Goal: Information Seeking & Learning: Learn about a topic

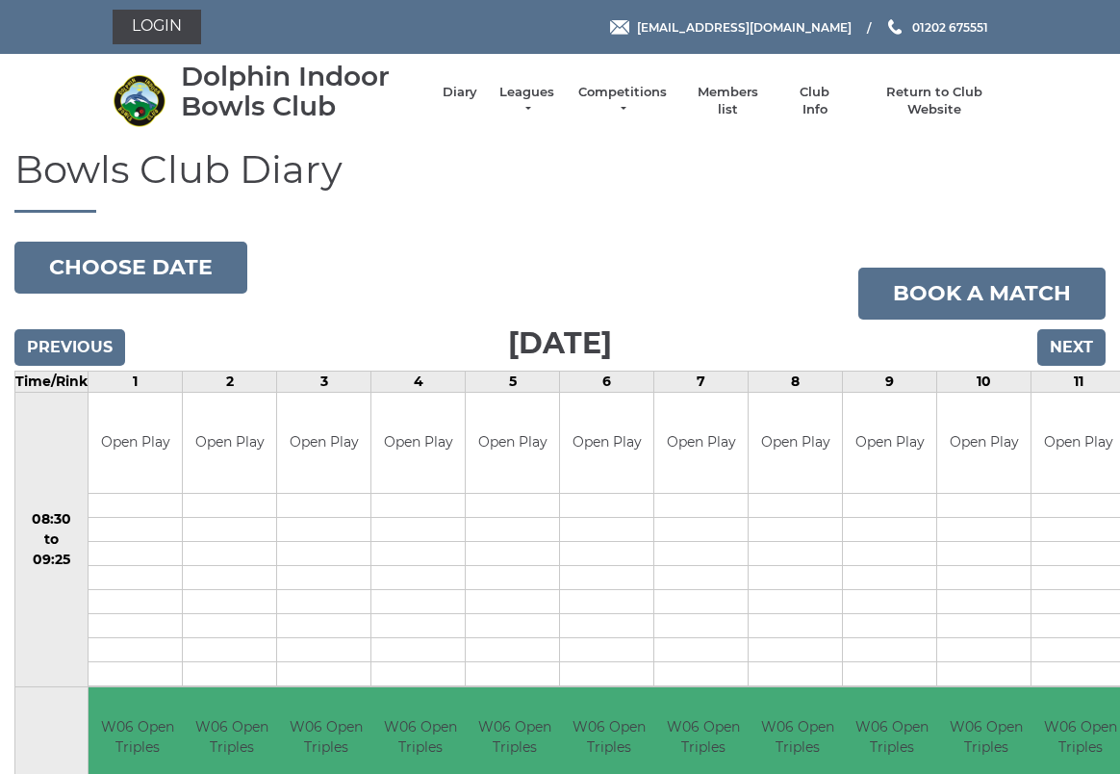
click at [158, 26] on link "Login" at bounding box center [157, 27] width 89 height 35
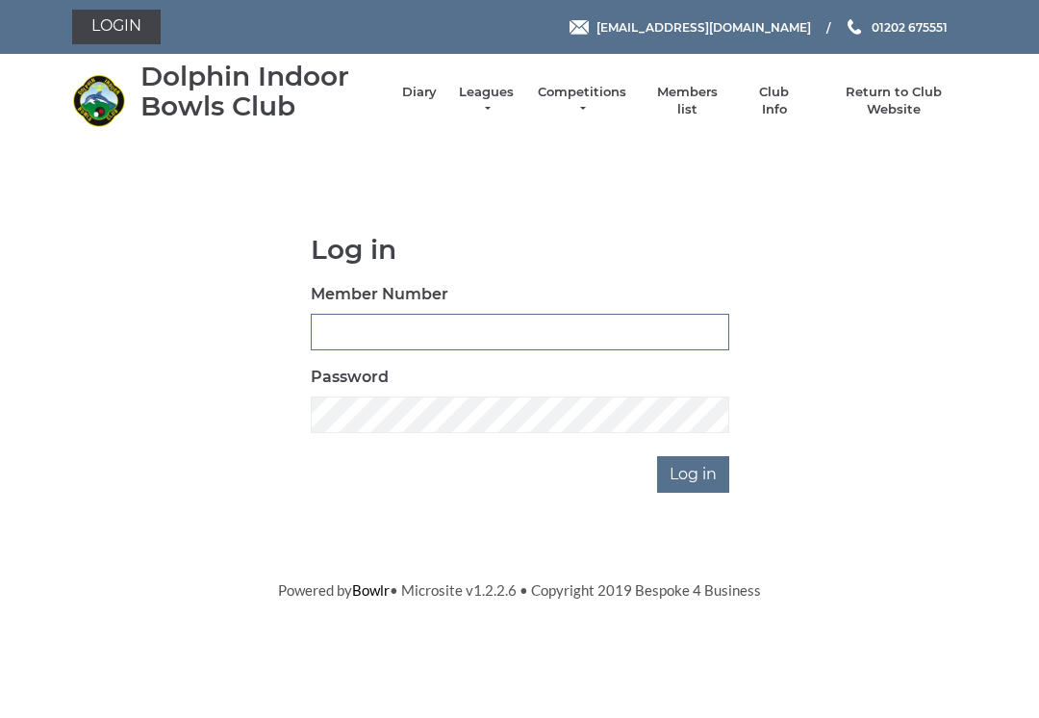
type input "3227"
click at [695, 473] on input "Log in" at bounding box center [693, 474] width 72 height 37
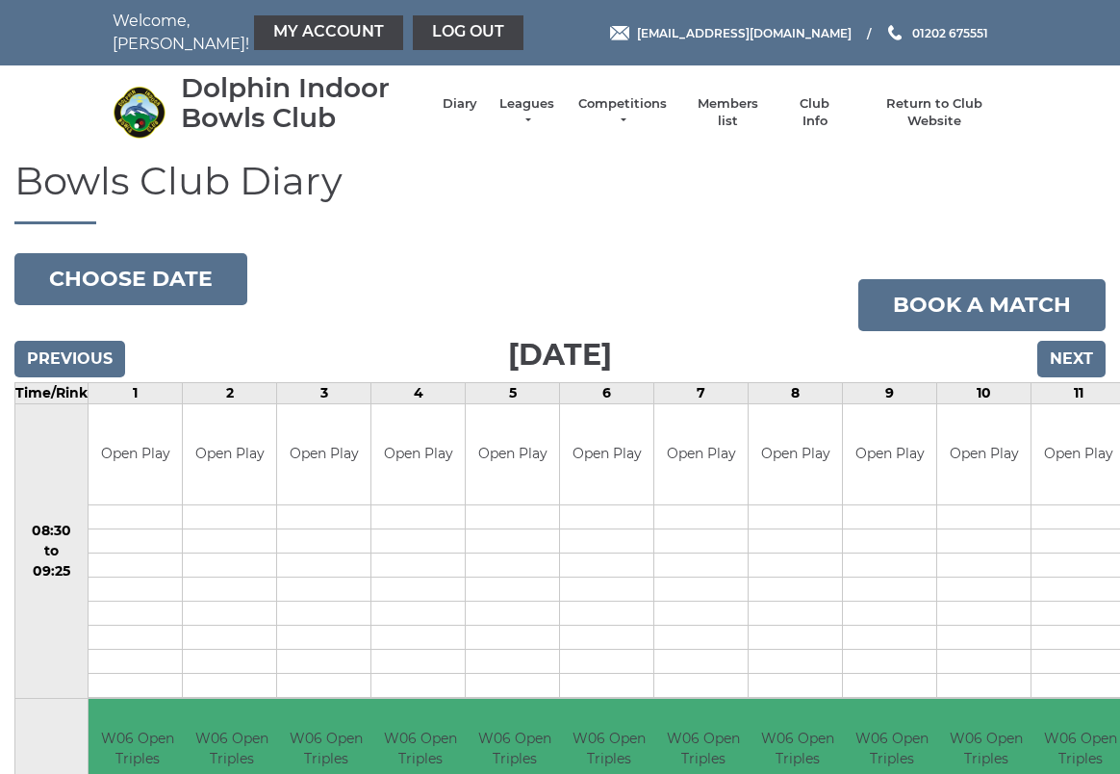
scroll to position [5, 0]
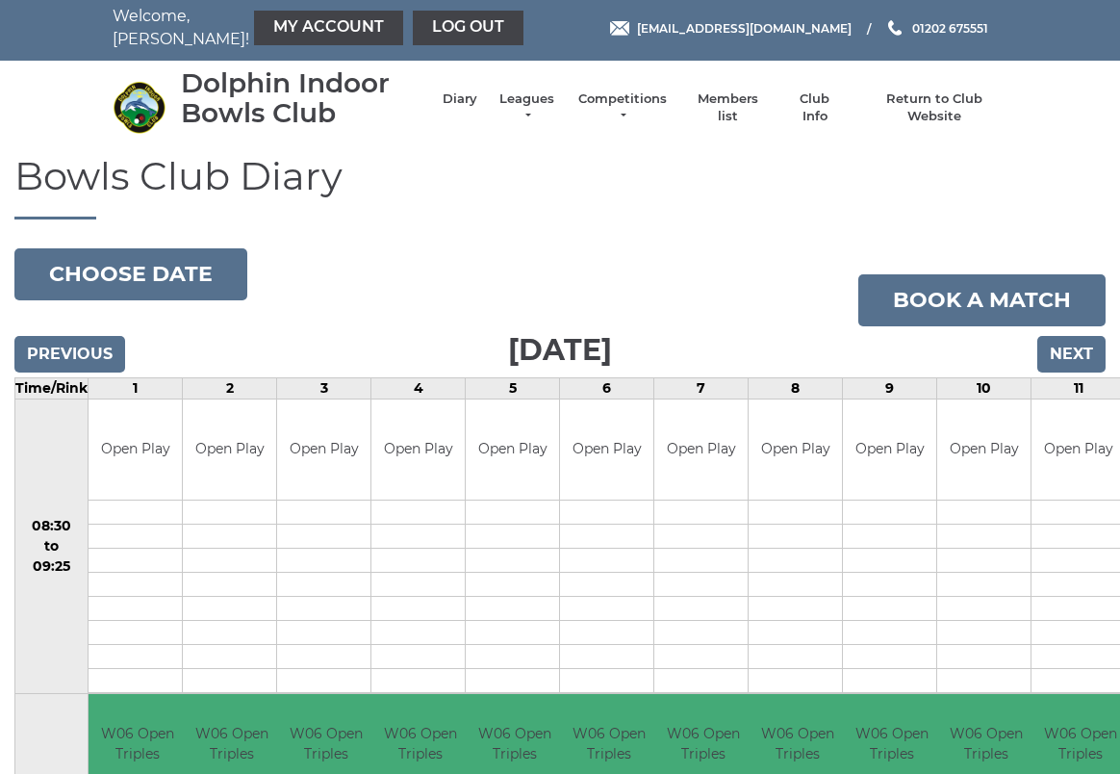
click at [749, 103] on link "Members list" at bounding box center [727, 107] width 80 height 35
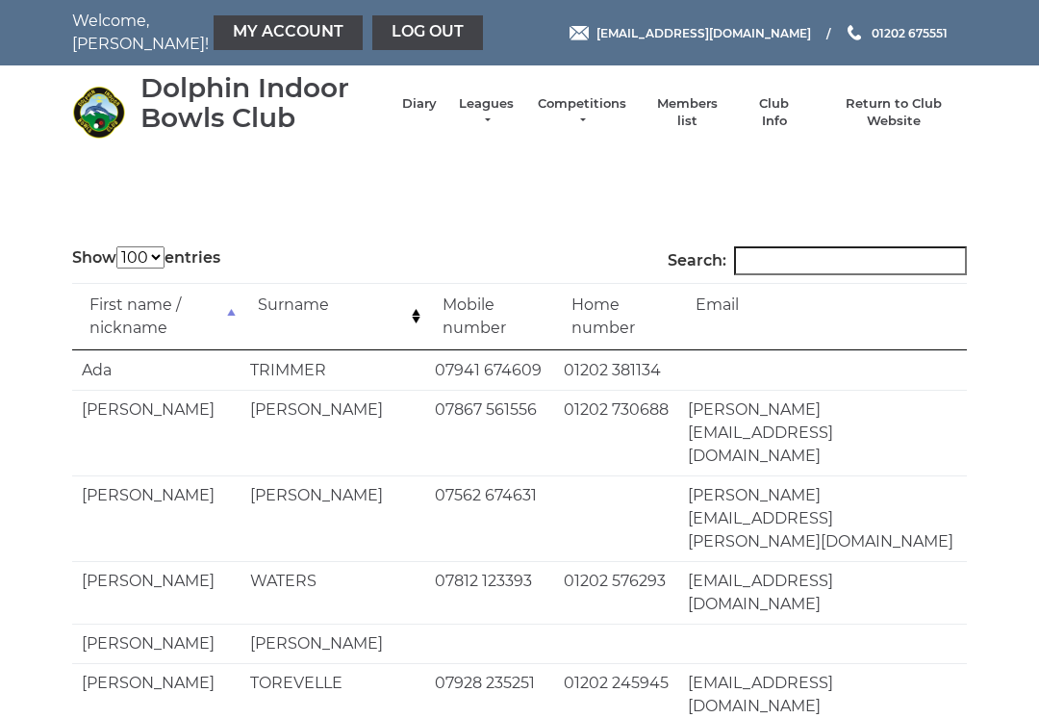
select select "100"
click at [790, 252] on input "Search:" at bounding box center [850, 260] width 233 height 29
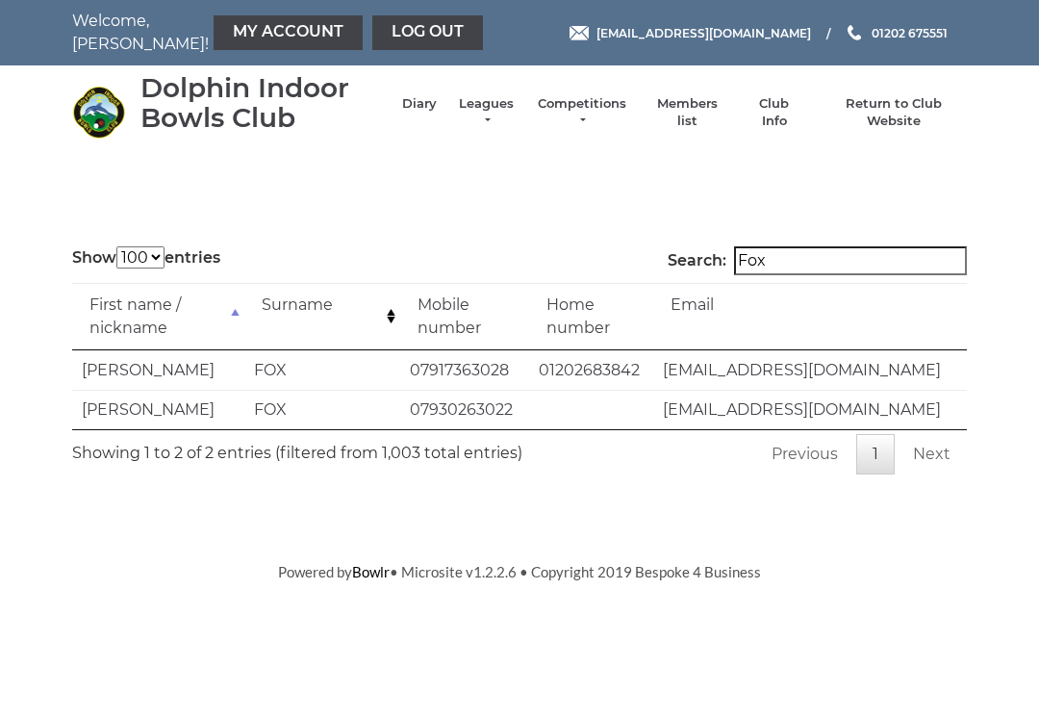
type input "Fox"
click at [505, 109] on link "Leagues" at bounding box center [486, 112] width 61 height 35
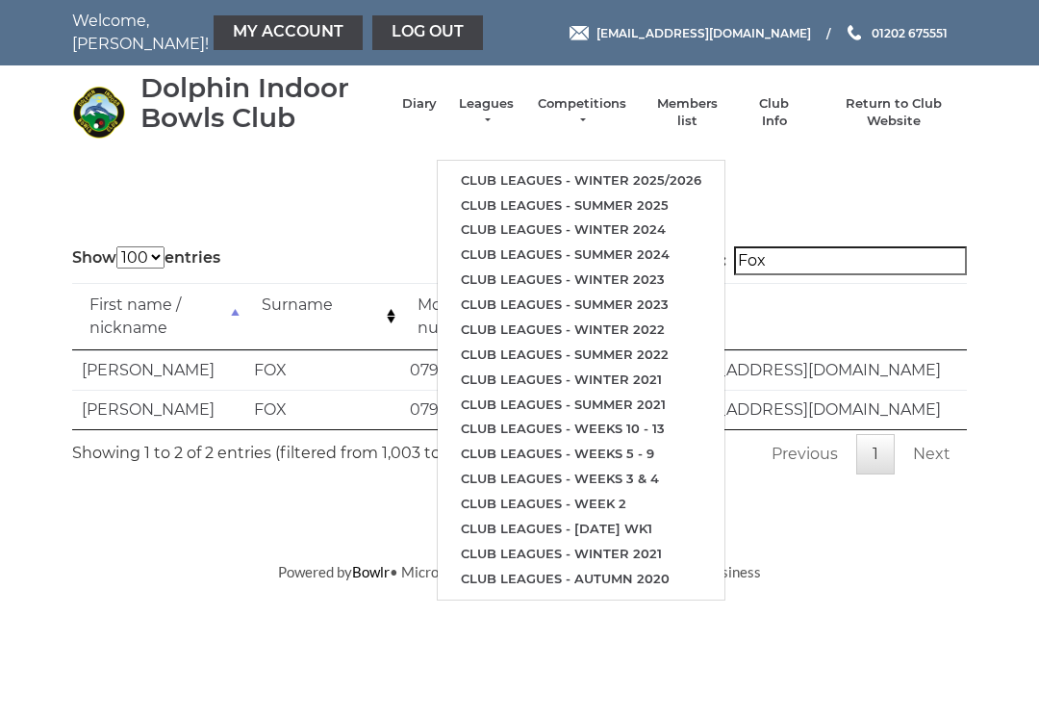
click at [555, 168] on link "Club leagues - Winter 2025/2026" at bounding box center [581, 180] width 287 height 25
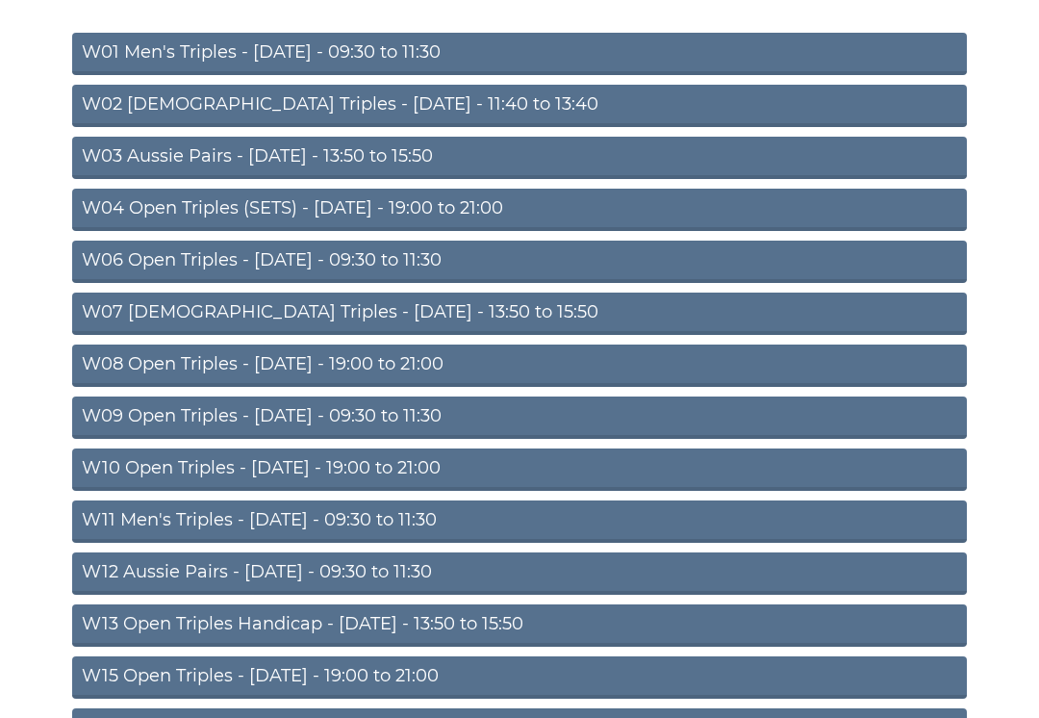
scroll to position [255, 0]
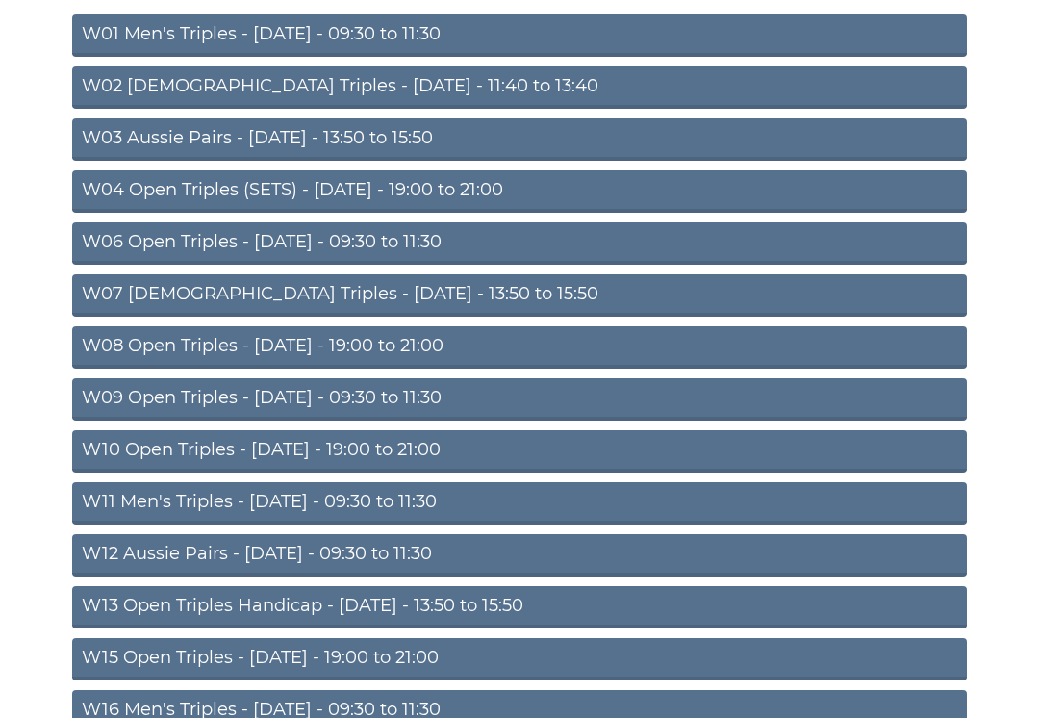
click at [259, 192] on link "W04 Open Triples (SETS) - [DATE] - 19:00 to 21:00" at bounding box center [519, 191] width 895 height 42
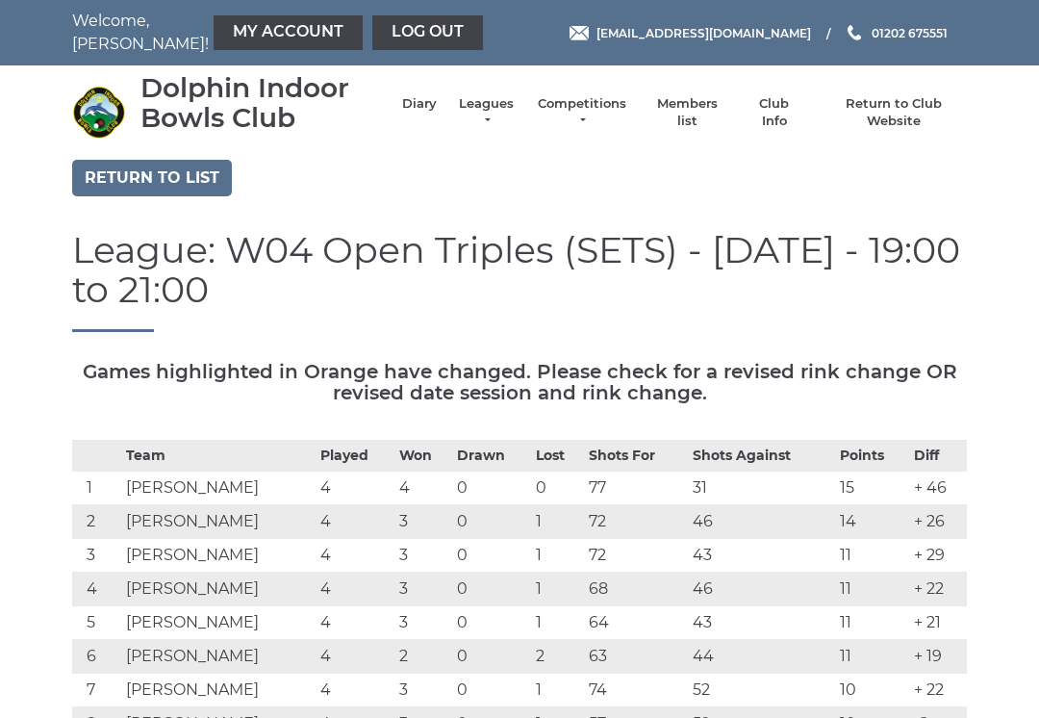
click at [150, 174] on link "Return to list" at bounding box center [152, 178] width 160 height 37
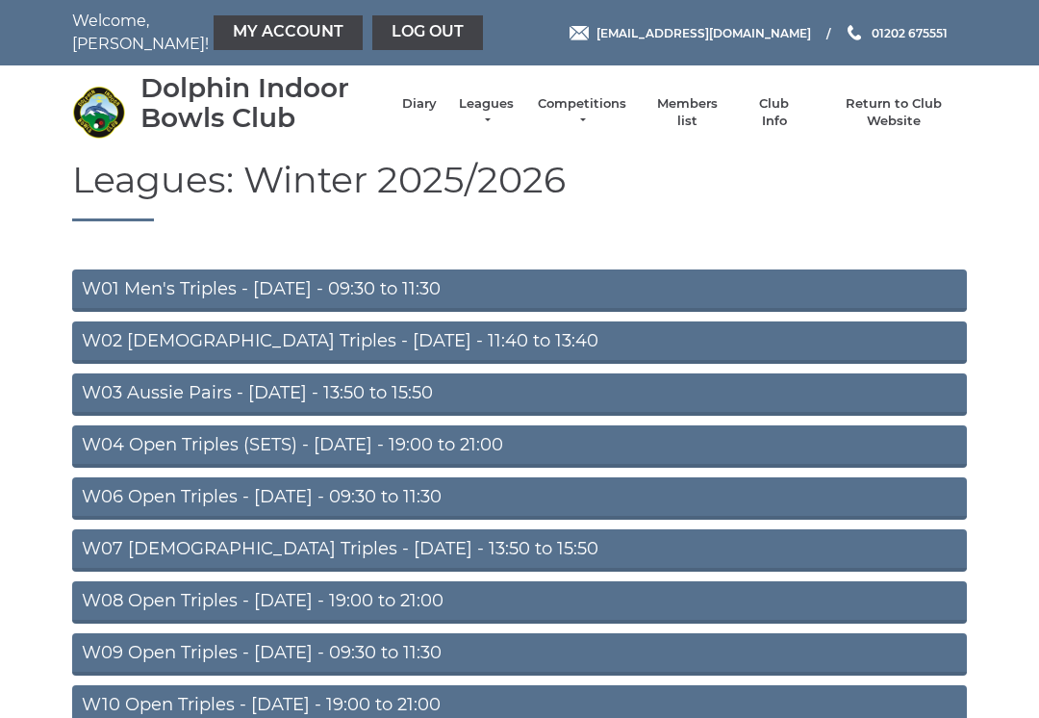
click at [277, 651] on link "W09 Open Triples - [DATE] - 09:30 to 11:30" at bounding box center [519, 654] width 895 height 42
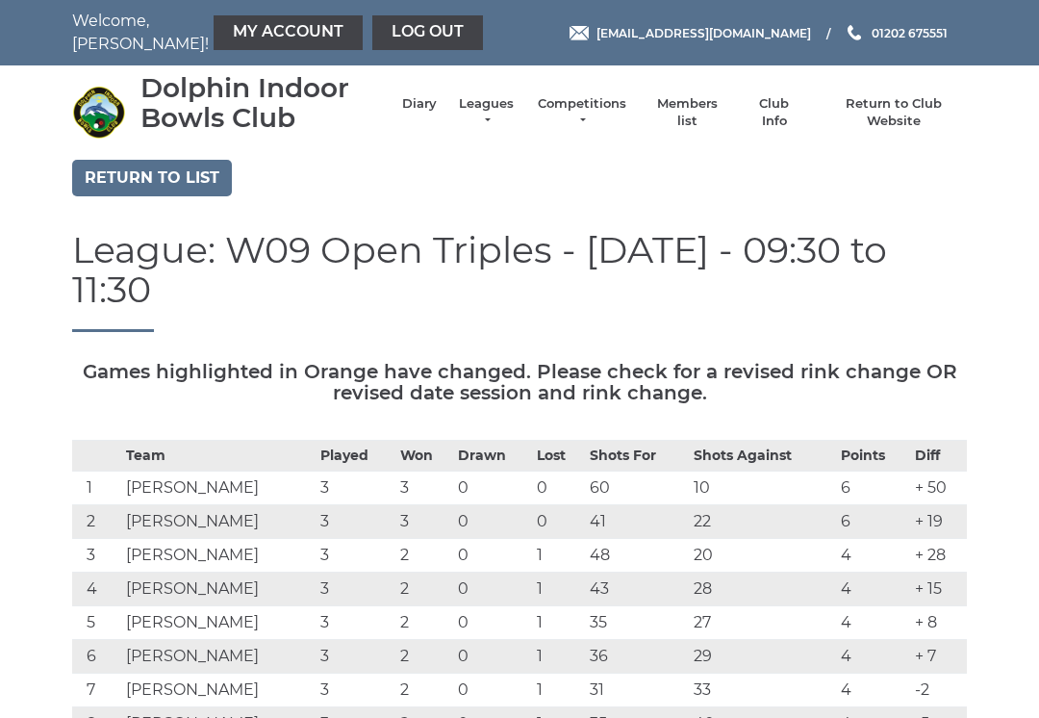
click at [172, 176] on link "Return to list" at bounding box center [152, 178] width 160 height 37
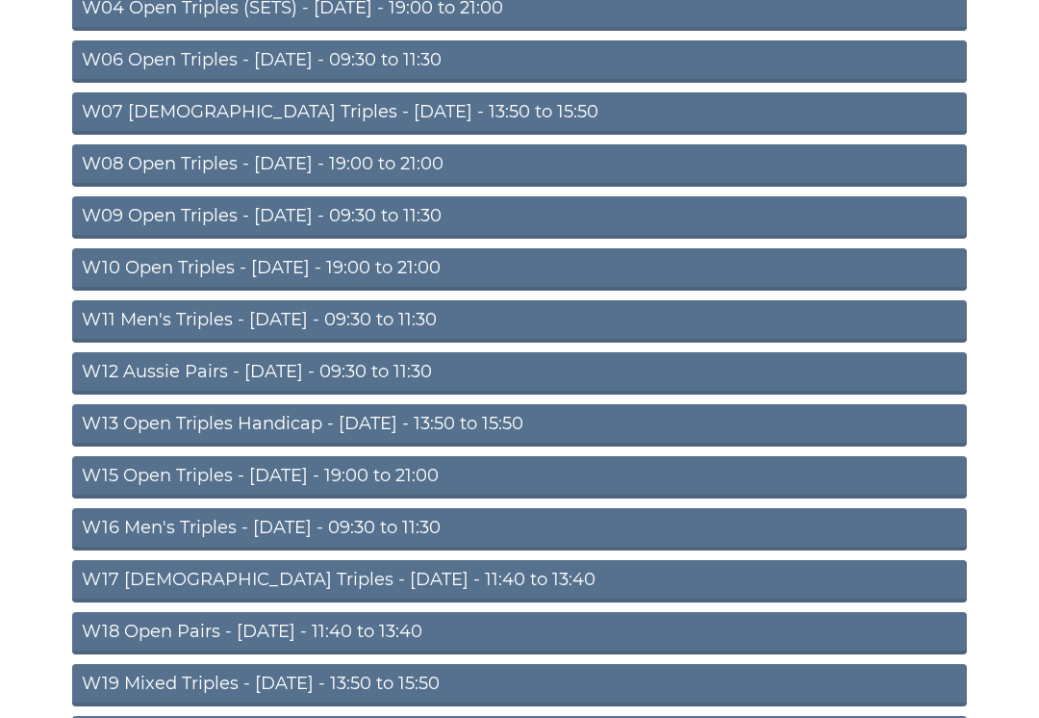
scroll to position [435, 0]
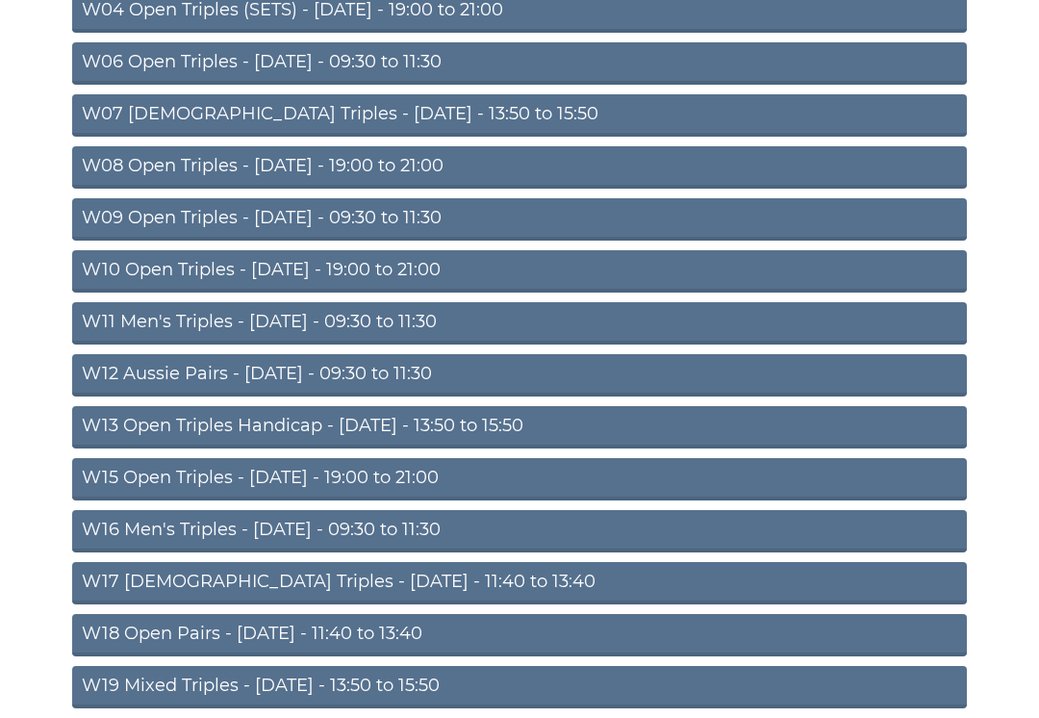
click at [240, 531] on link "W16 Men's Triples - Friday - 09:30 to 11:30" at bounding box center [519, 531] width 895 height 42
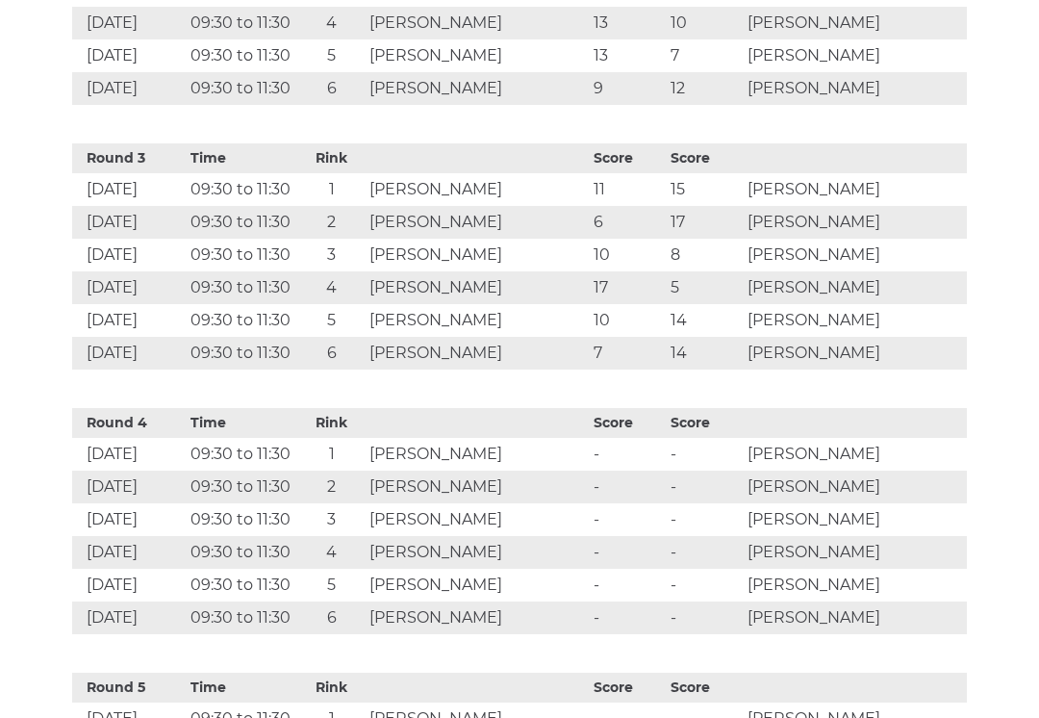
scroll to position [1497, 0]
